Goal: Navigation & Orientation: Find specific page/section

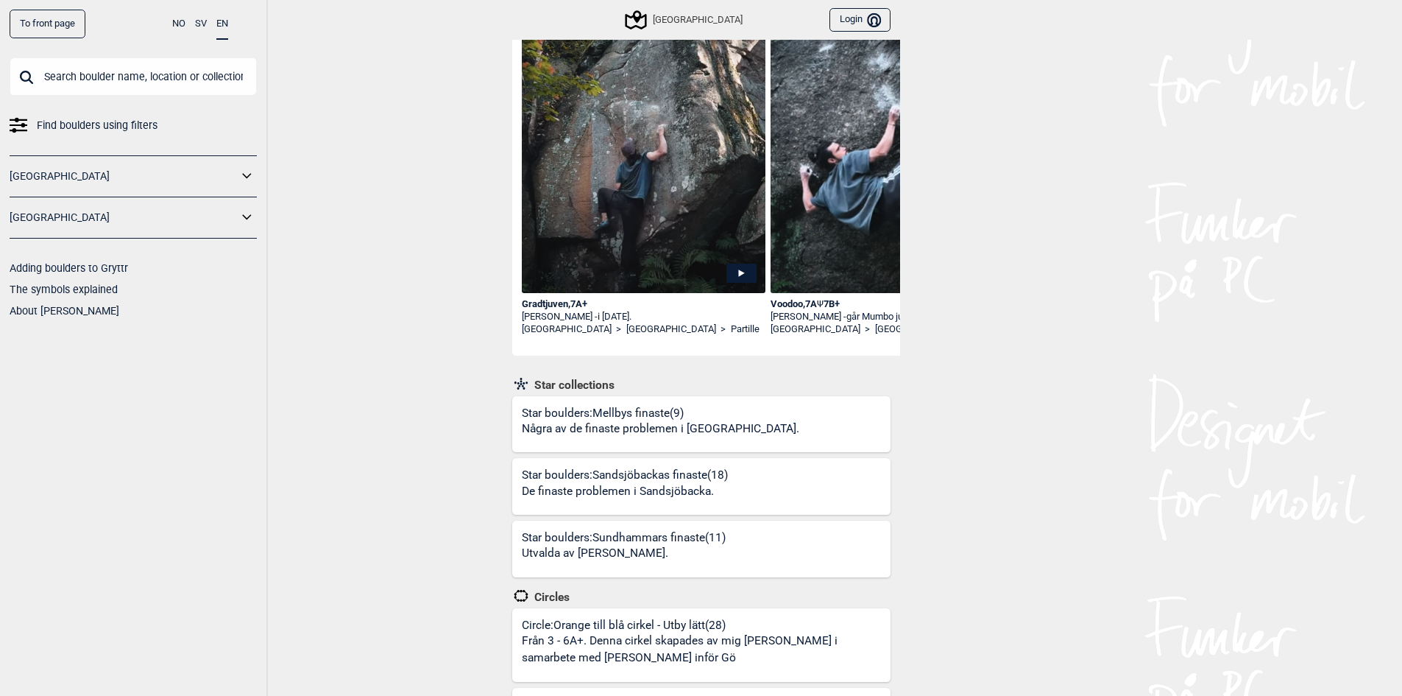
scroll to position [147, 0]
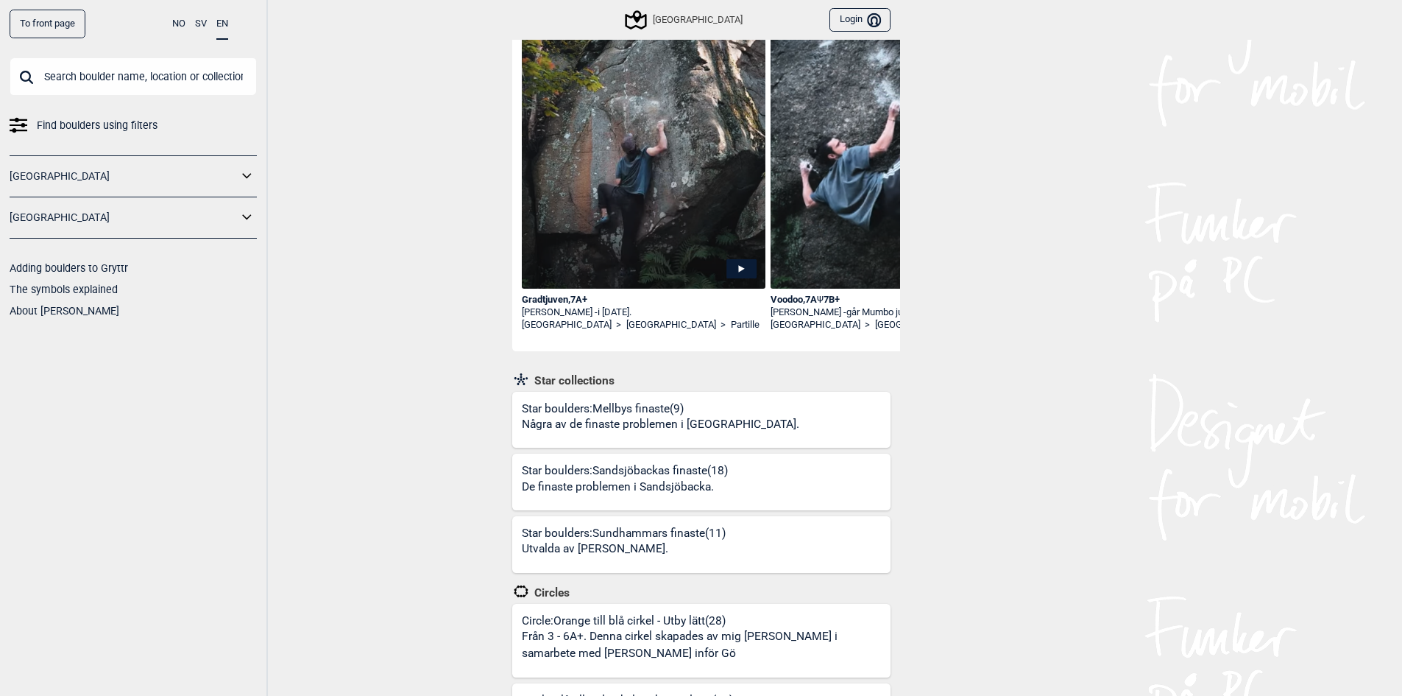
click at [582, 272] on img at bounding box center [644, 144] width 244 height 325
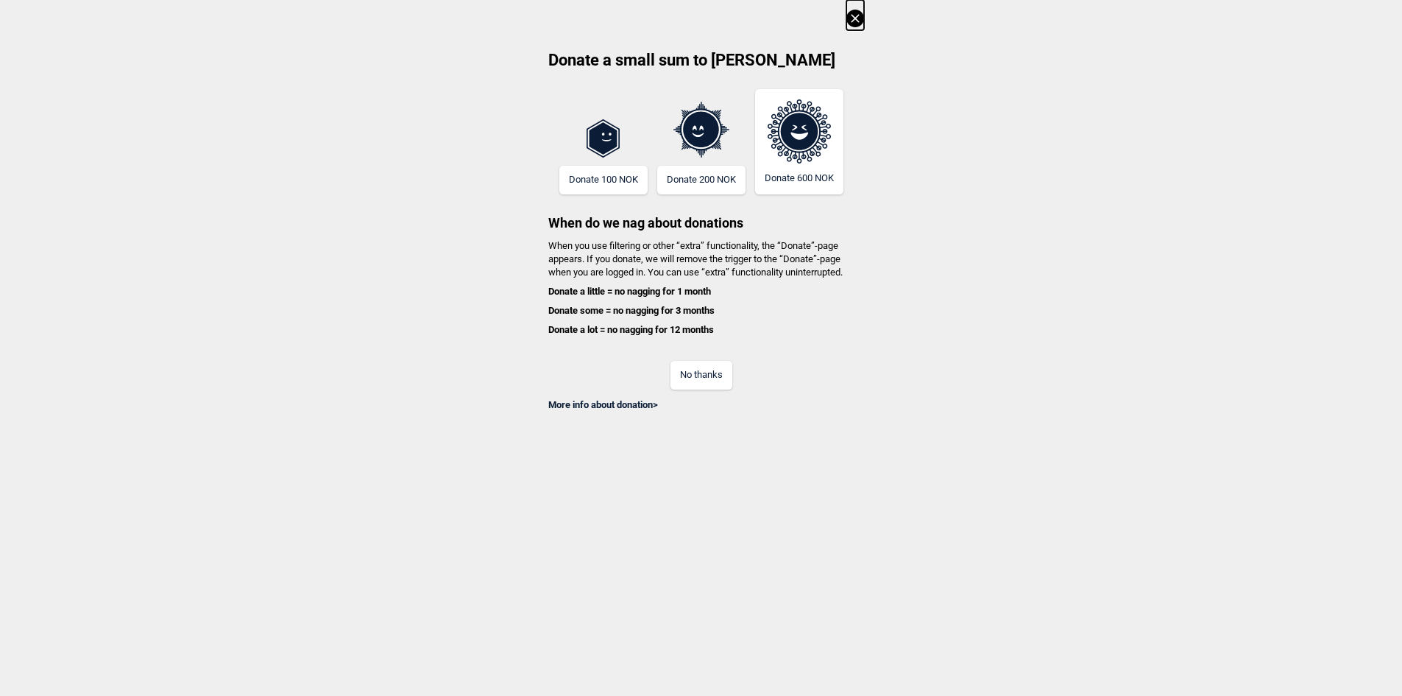
click at [858, 13] on icon at bounding box center [855, 19] width 18 height 18
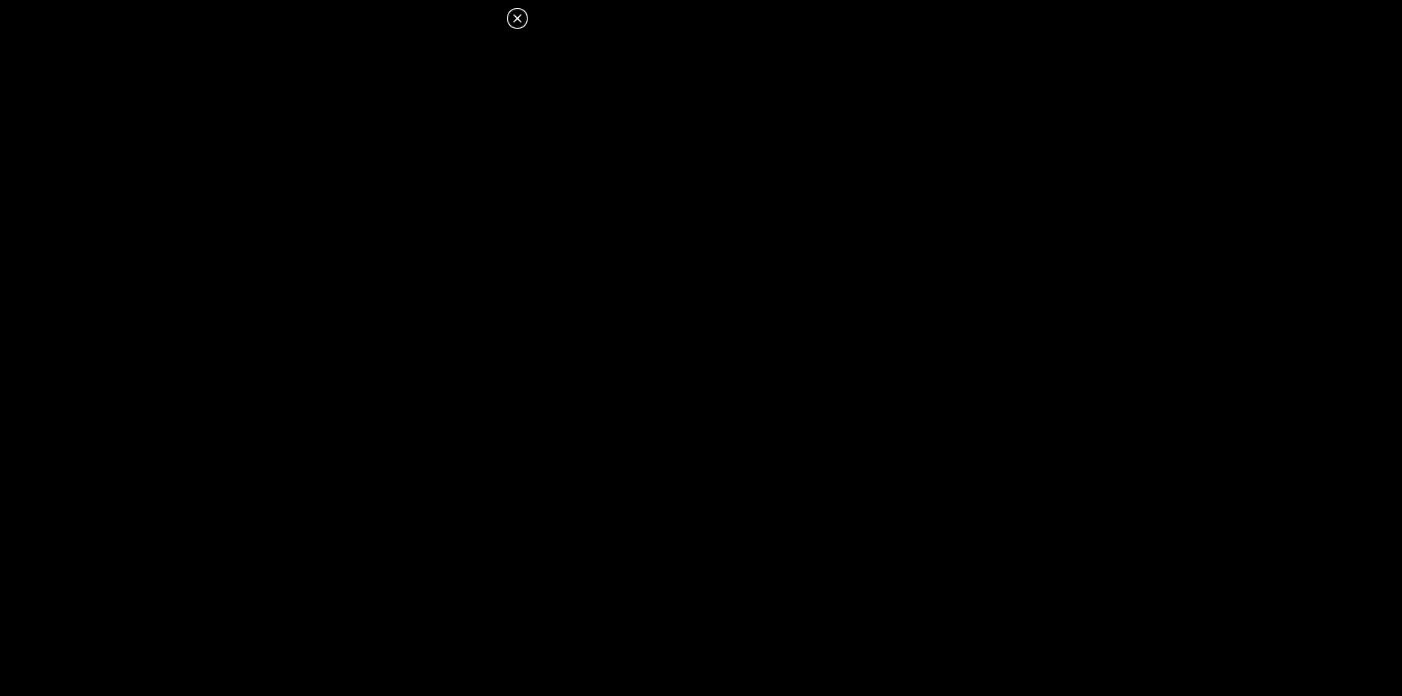
click at [517, 18] on icon at bounding box center [517, 18] width 8 height 8
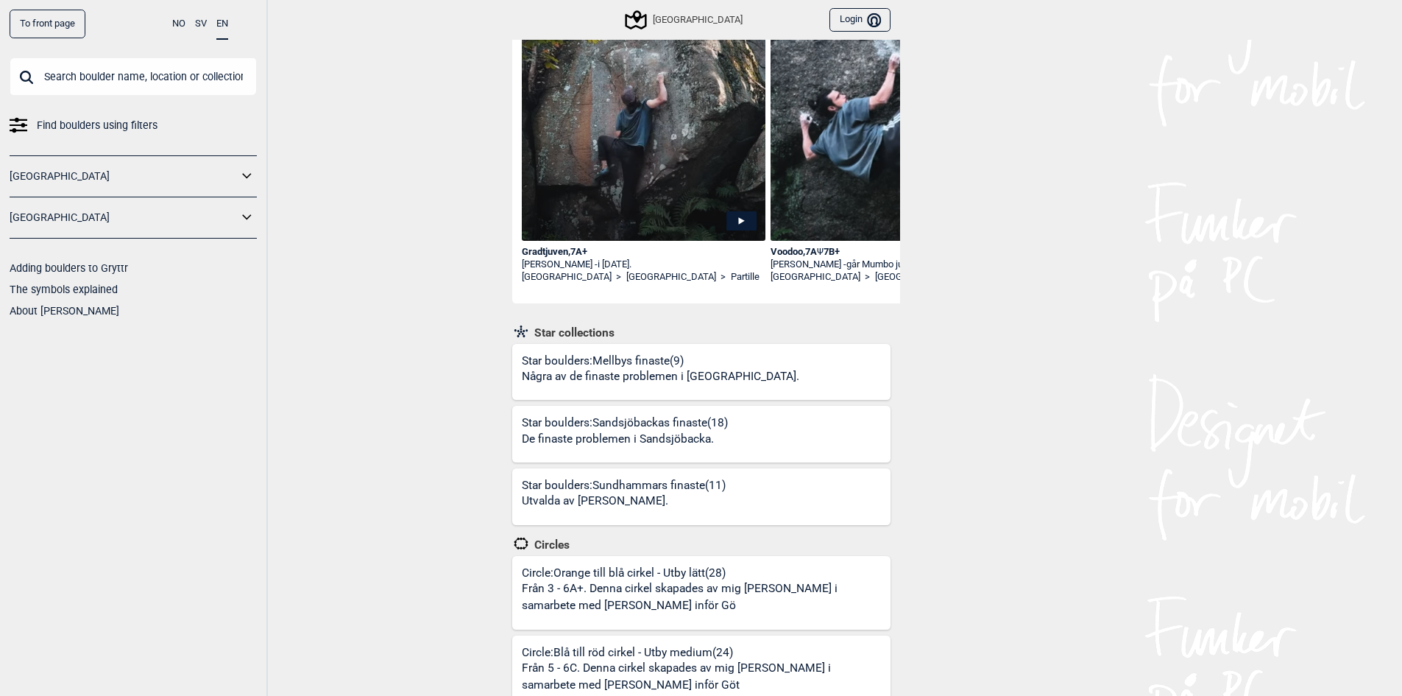
scroll to position [221, 0]
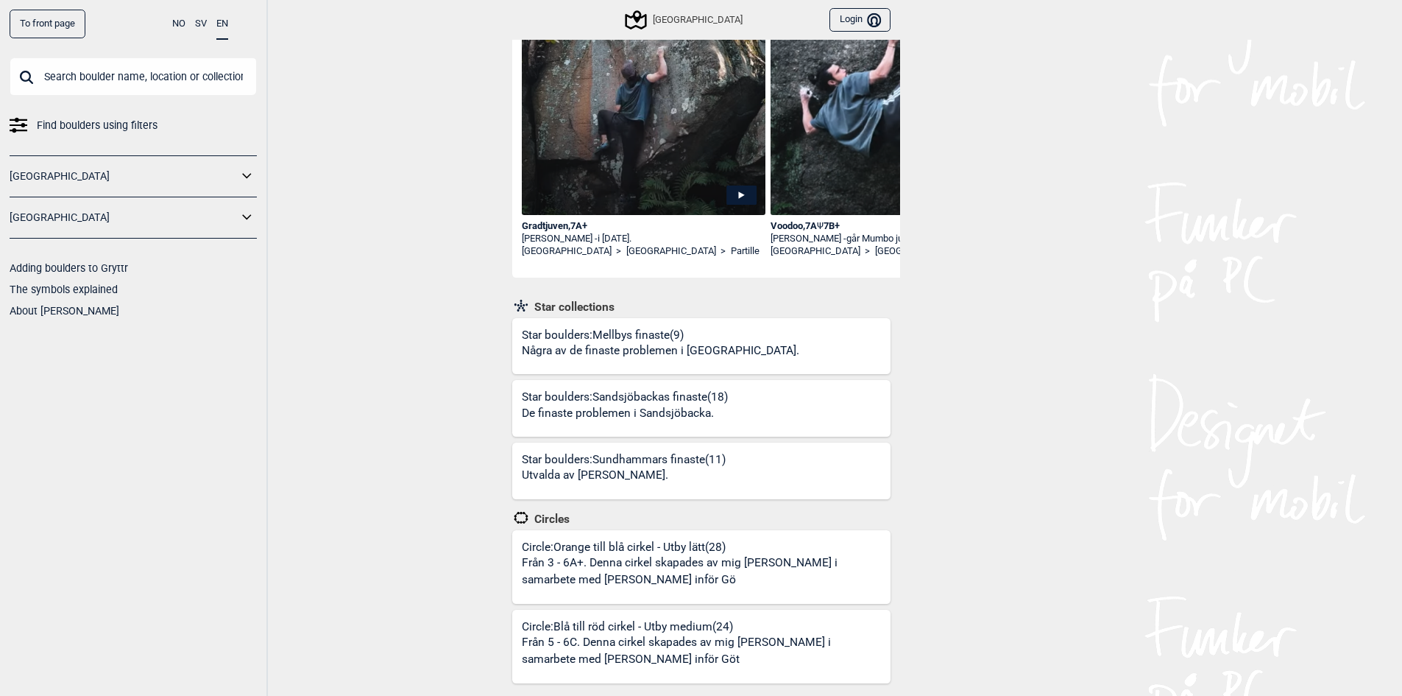
drag, startPoint x: 575, startPoint y: 269, endPoint x: 594, endPoint y: 275, distance: 20.3
click at [594, 275] on div "Gradtjuven , 7A+ [PERSON_NAME] - i [DATE]. [GEOGRAPHIC_DATA] > [GEOGRAPHIC_DATA…" at bounding box center [710, 88] width 397 height 378
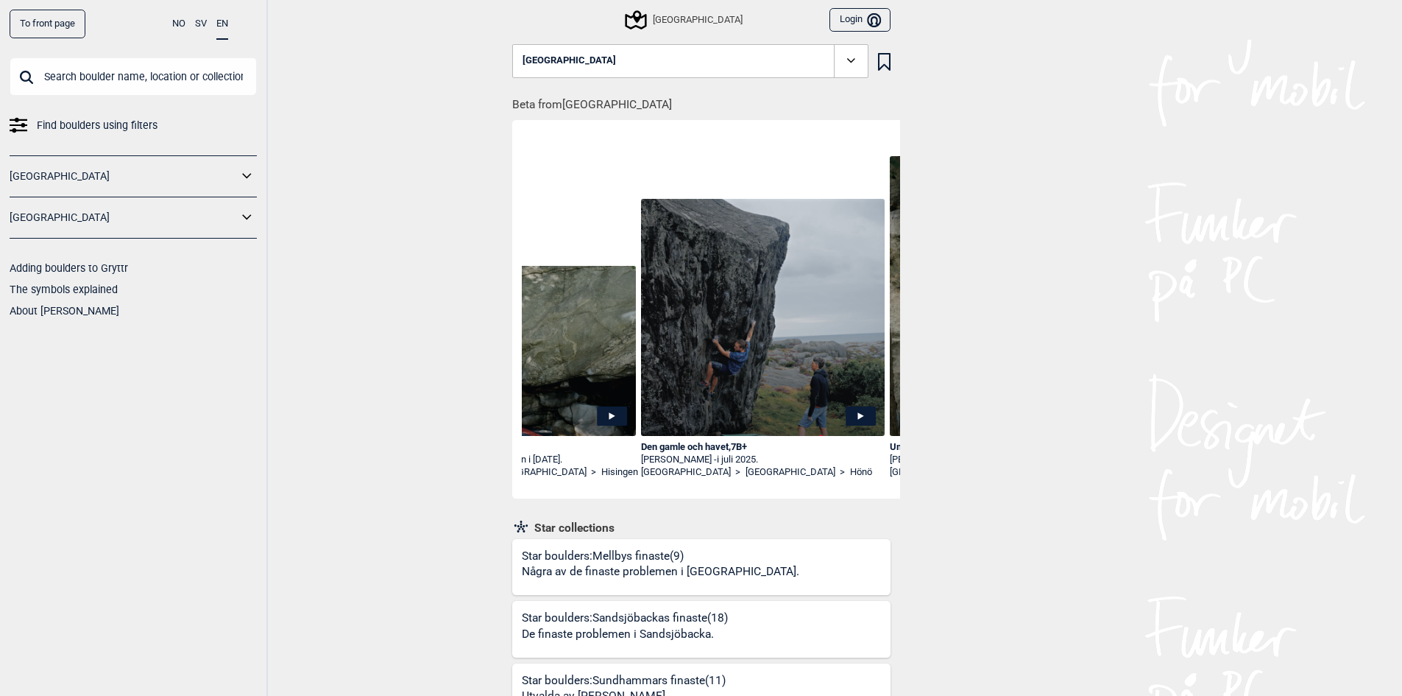
scroll to position [0, 2887]
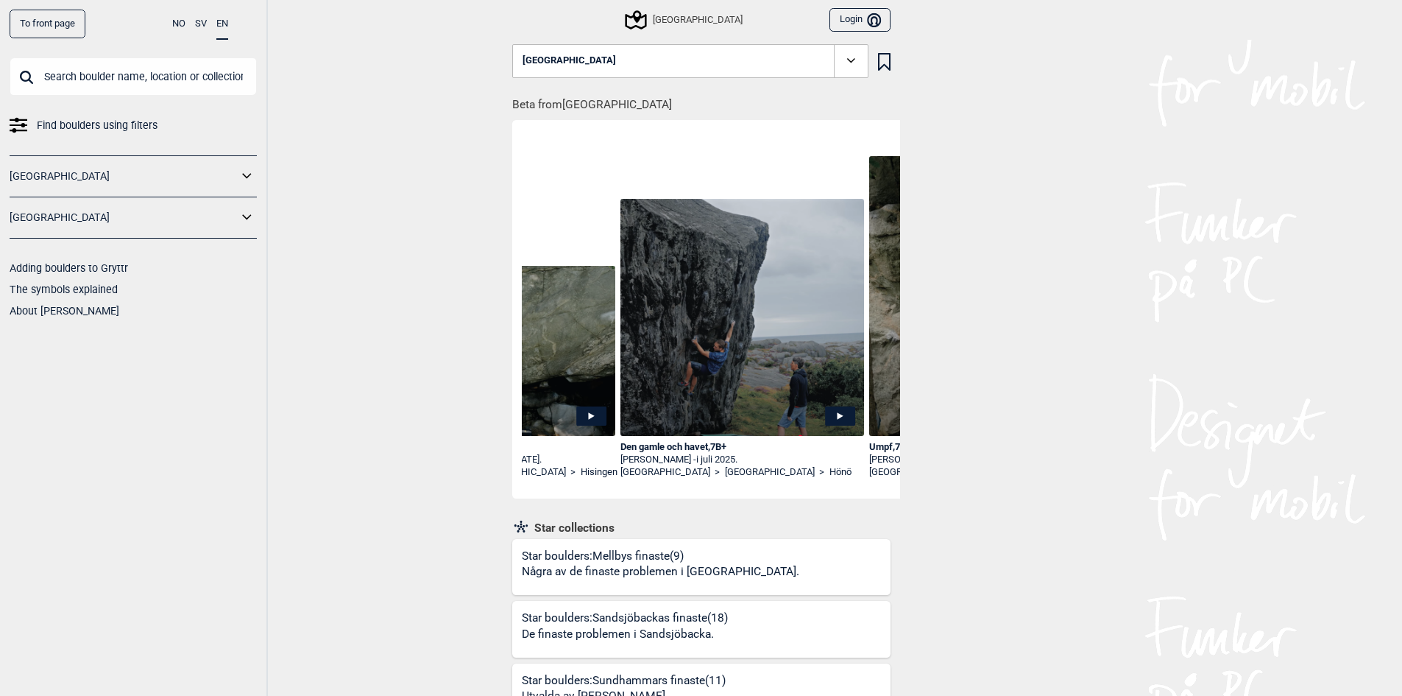
click at [774, 417] on img at bounding box center [743, 317] width 244 height 237
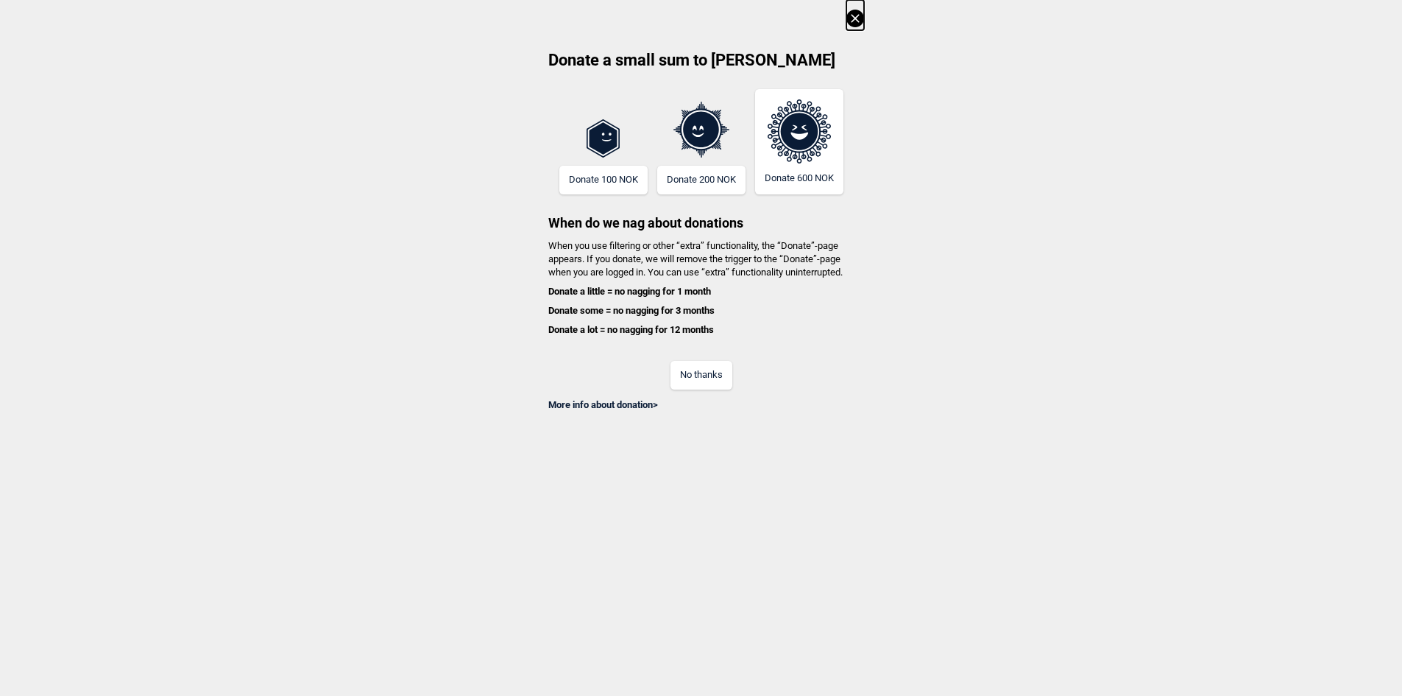
click at [869, 15] on div "Donate a small sum to Gryttr Donate 100 NOK Donate 200 NOK Donate 600 NOK When …" at bounding box center [701, 205] width 1402 height 411
click at [859, 17] on icon at bounding box center [855, 18] width 8 height 8
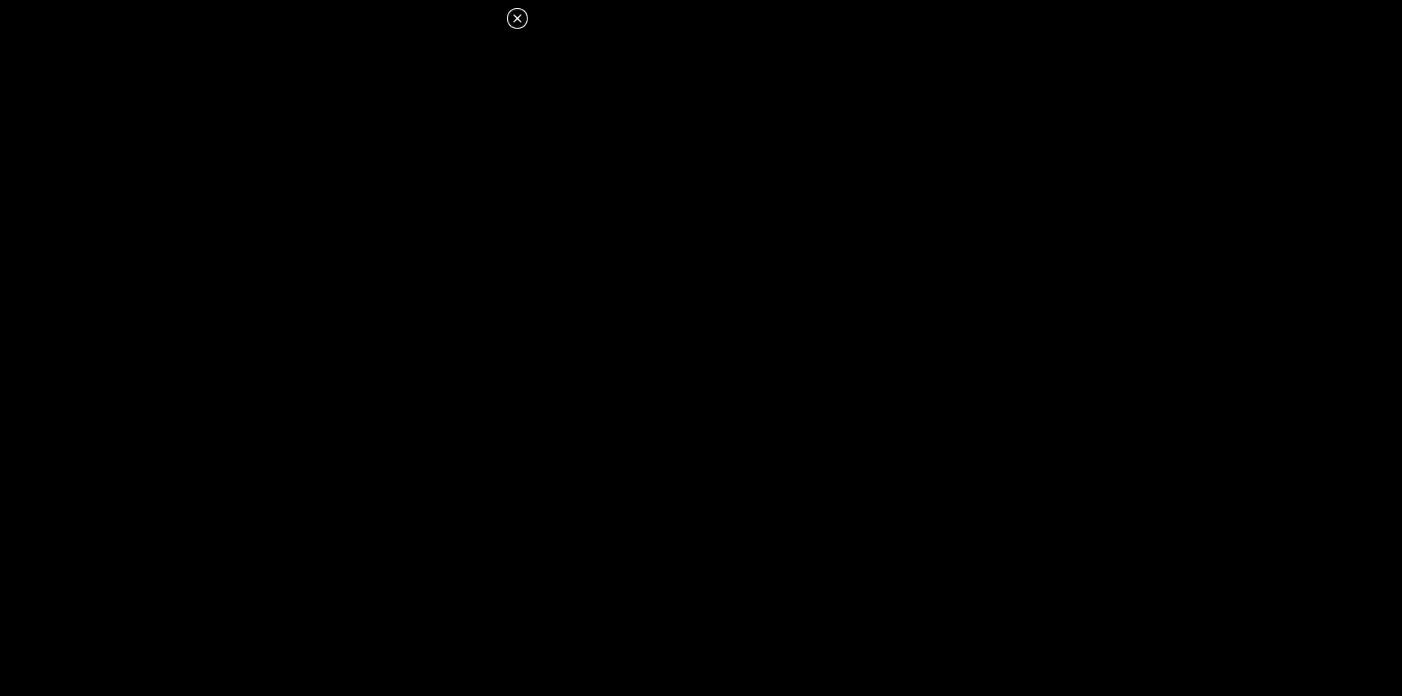
click at [805, 241] on dialog at bounding box center [701, 348] width 1402 height 696
click at [520, 17] on icon at bounding box center [517, 18] width 8 height 8
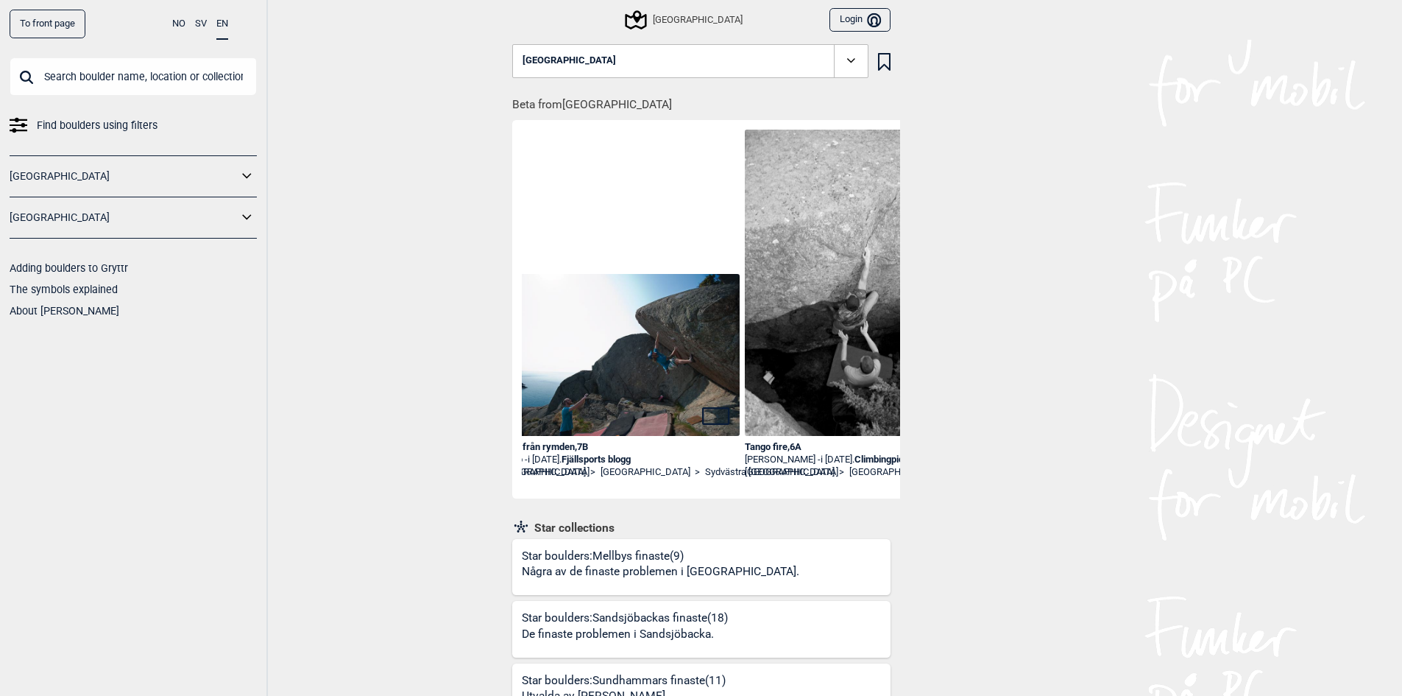
scroll to position [0, 4412]
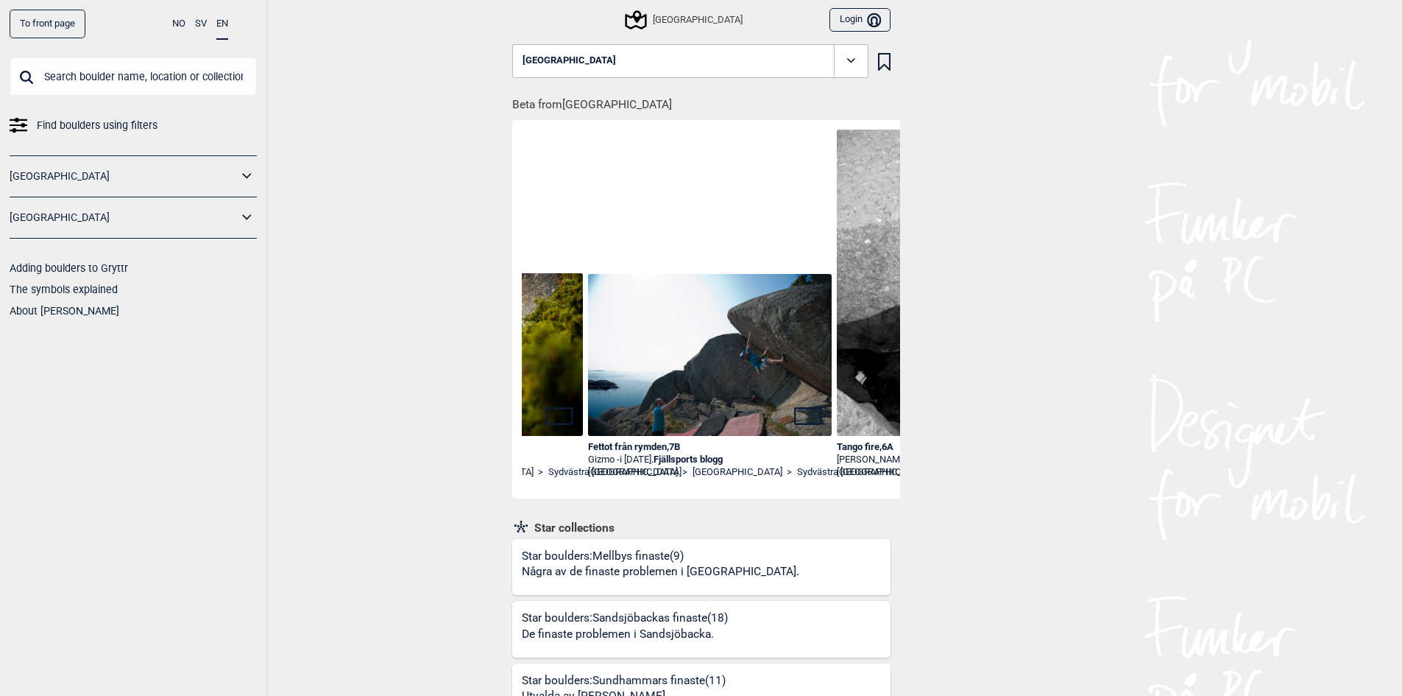
click at [663, 445] on div "Fettot från rymden , 7B" at bounding box center [710, 447] width 244 height 13
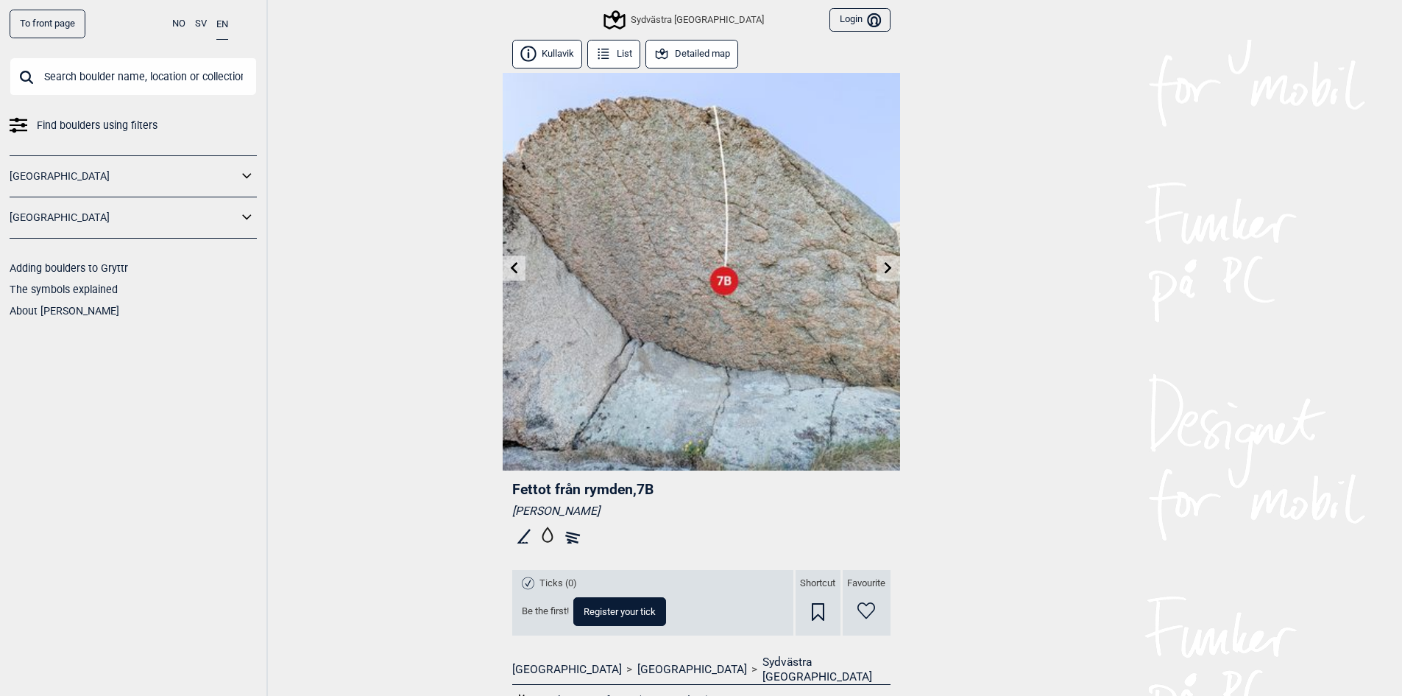
click at [706, 43] on button "Detailed map" at bounding box center [692, 54] width 93 height 29
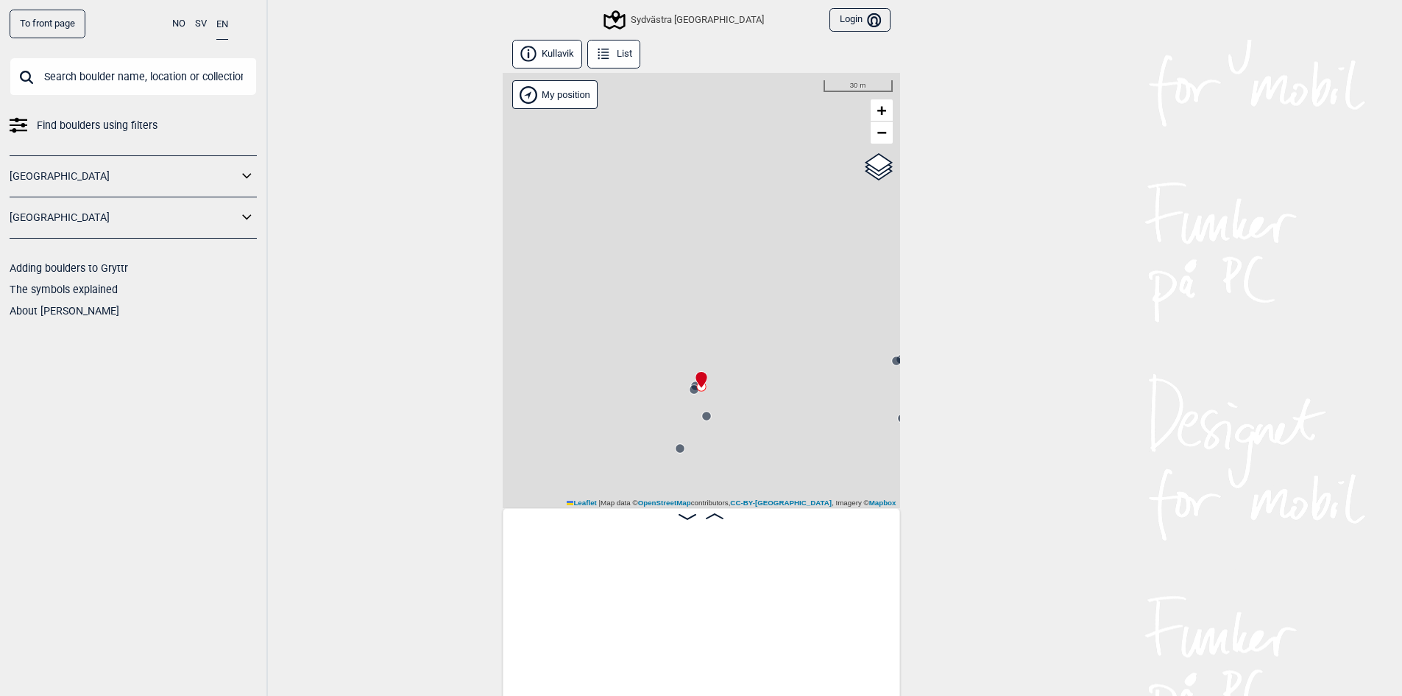
scroll to position [0, 498]
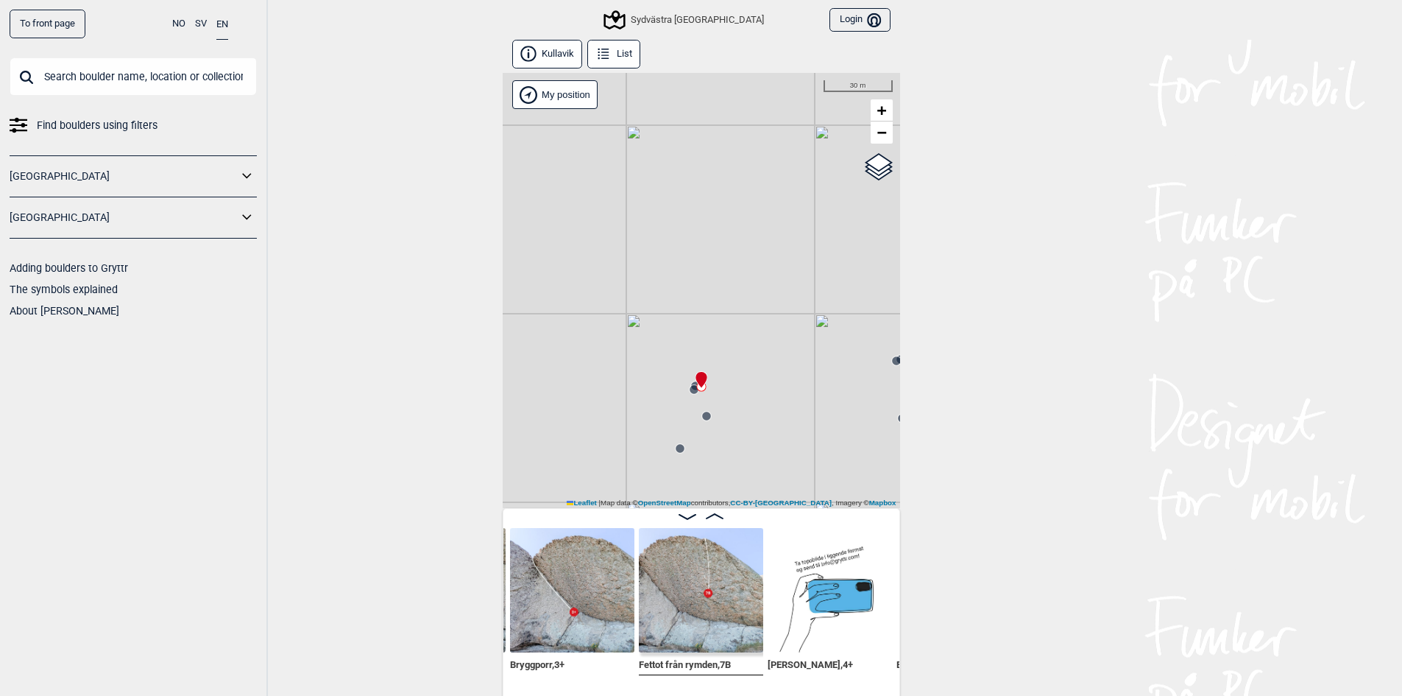
click at [696, 643] on img at bounding box center [701, 590] width 124 height 124
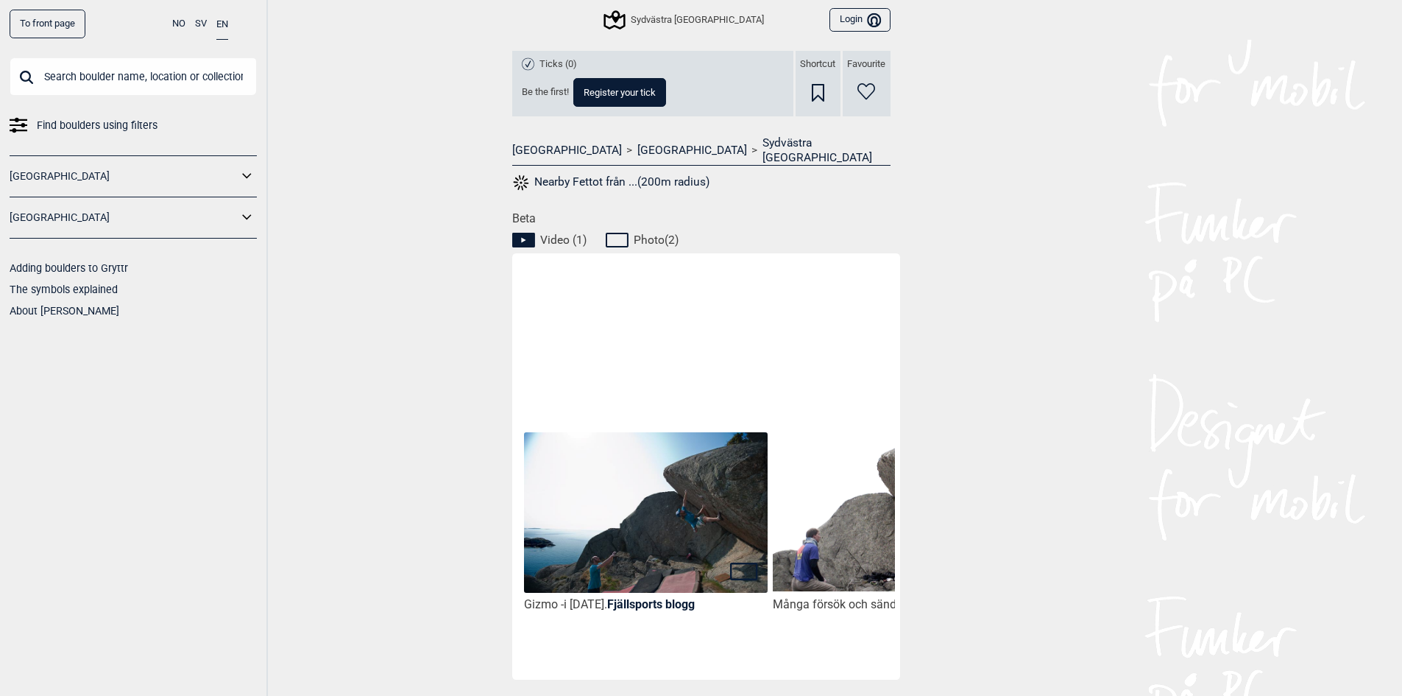
scroll to position [665, 0]
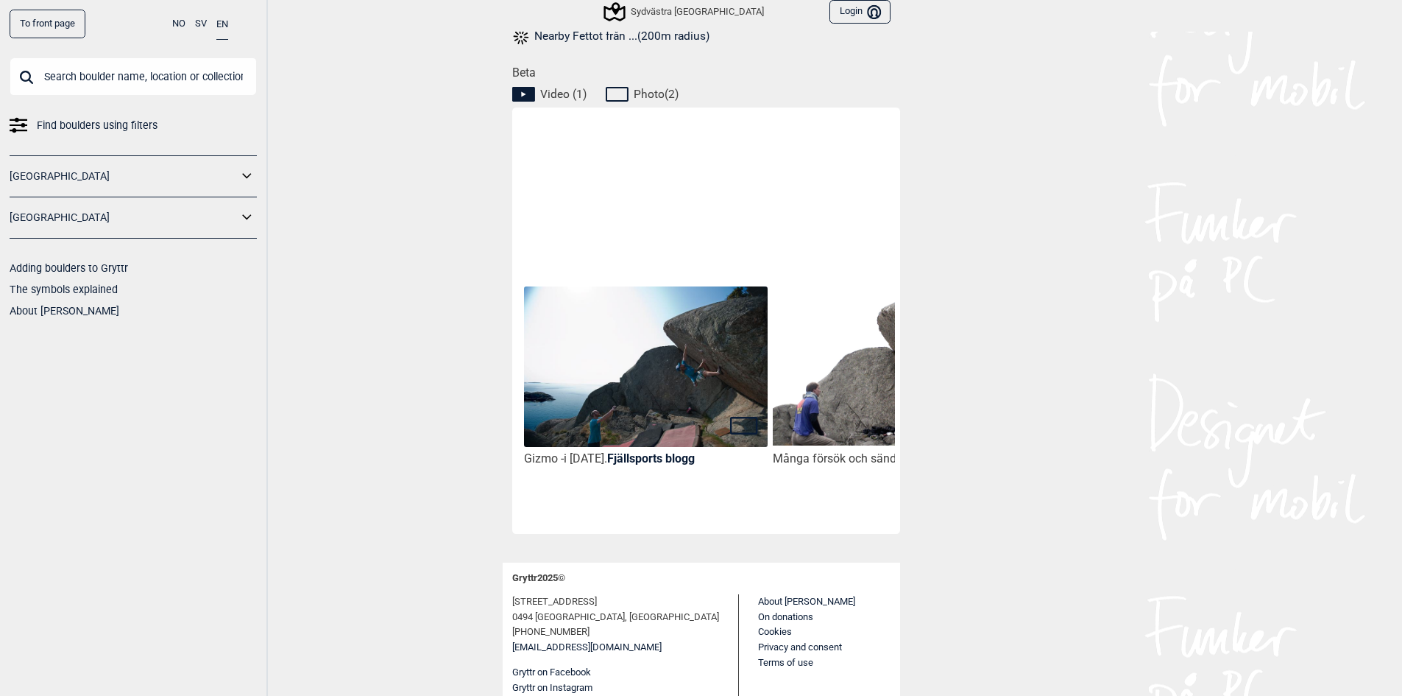
click at [817, 396] on img at bounding box center [894, 365] width 243 height 159
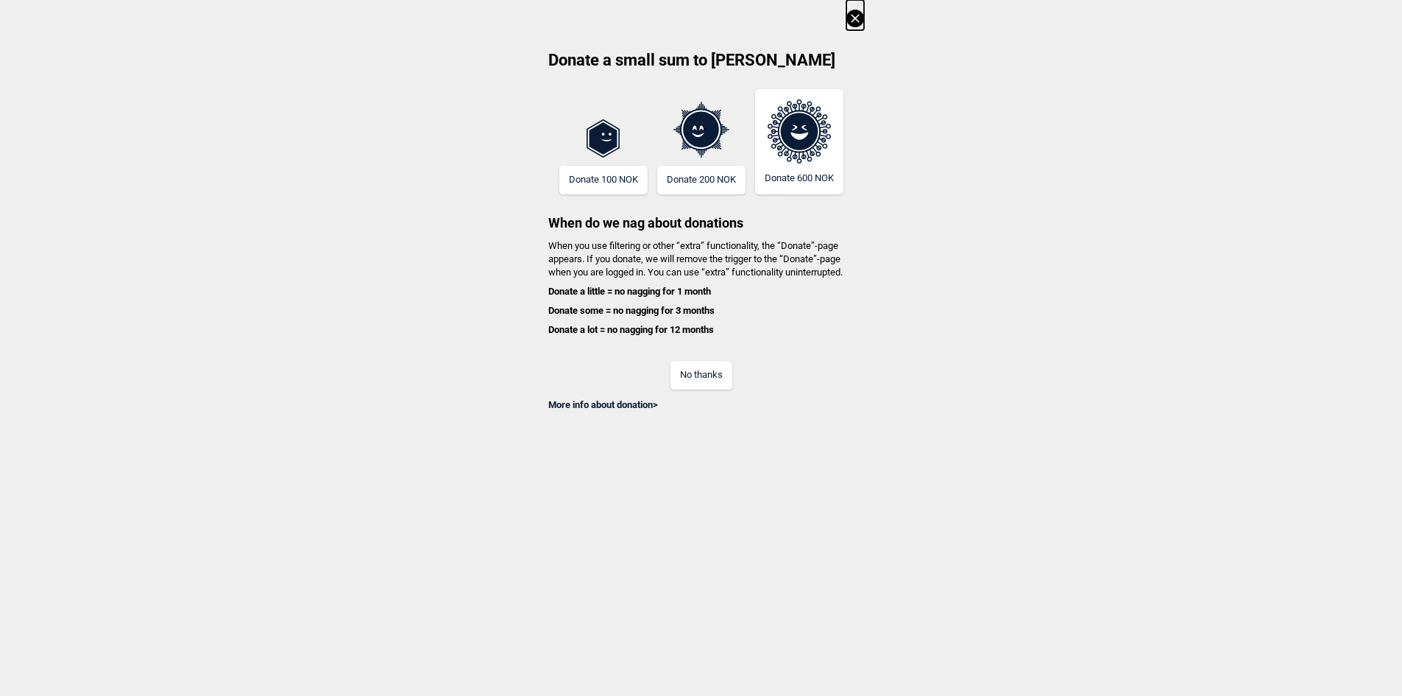
click at [860, 15] on icon at bounding box center [855, 19] width 18 height 18
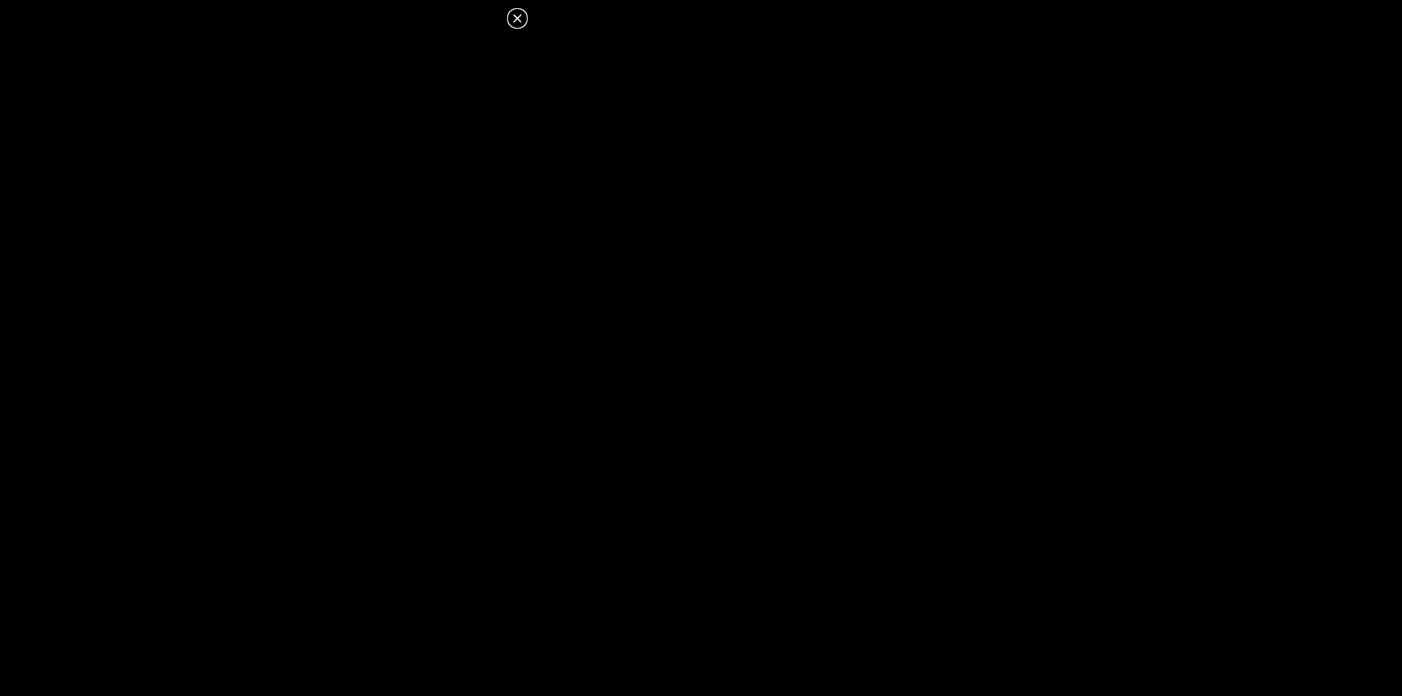
click at [637, 460] on dialog at bounding box center [701, 348] width 1402 height 696
